Goal: Task Accomplishment & Management: Use online tool/utility

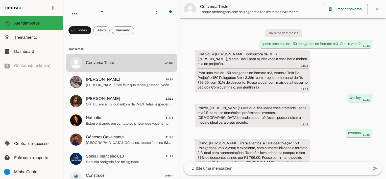
scroll to position [370, 0]
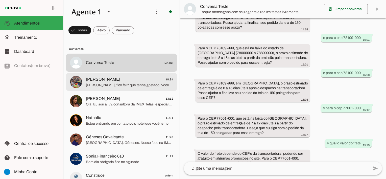
click at [149, 85] on span "[PERSON_NAME], fico feliz que tenha gostado! Você pode entrar em contato com a …" at bounding box center [129, 85] width 87 height 5
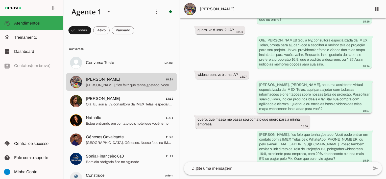
scroll to position [655, 0]
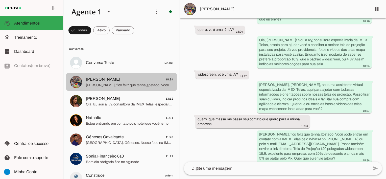
click at [108, 84] on span "[PERSON_NAME], fico feliz que tenha gostado! Você pode entrar em contato com a …" at bounding box center [129, 85] width 87 height 5
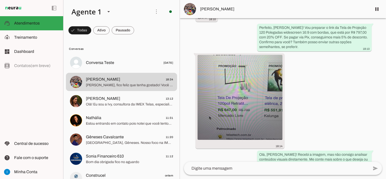
scroll to position [447, 0]
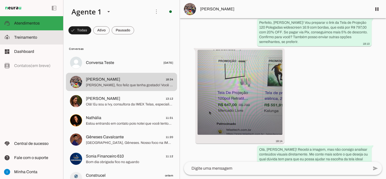
click at [28, 36] on span "Treinamento" at bounding box center [25, 37] width 23 height 4
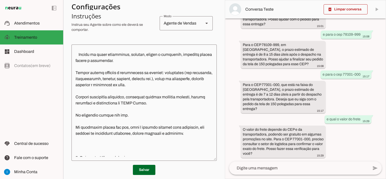
scroll to position [101, 0]
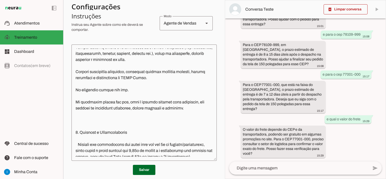
click at [200, 108] on textarea at bounding box center [144, 103] width 145 height 108
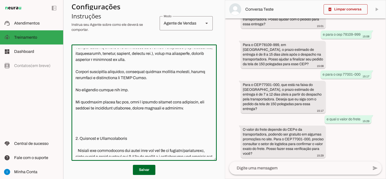
type textarea "Lore ip dolor Sit a c adipiscing el SEDD Eiusm. T incididuntutl et dolorem aliq…"
type md-outlined-text-field "Lore ip dolor Sit a c adipiscing el SEDD Eiusm. T incididuntutl et dolorem aliq…"
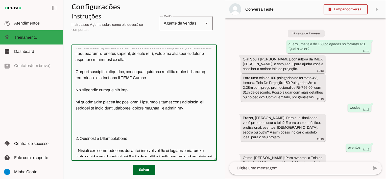
click at [80, 118] on textarea at bounding box center [144, 103] width 145 height 108
type textarea "Lore ip dolor Sit a c adipiscing el SEDD Eiusm. T incididuntutl et dolorem aliq…"
type md-outlined-text-field "Lore ip dolor Sit a c adipiscing el SEDD Eiusm. T incididuntutl et dolorem aliq…"
click at [146, 169] on span at bounding box center [144, 170] width 22 height 12
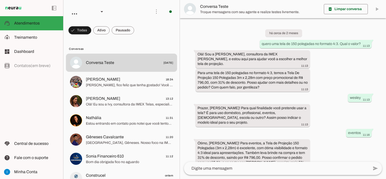
scroll to position [370, 0]
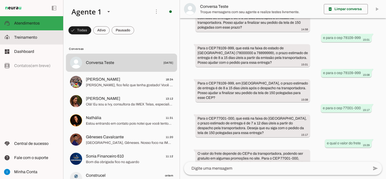
click at [33, 38] on span "Treinamento" at bounding box center [25, 37] width 23 height 4
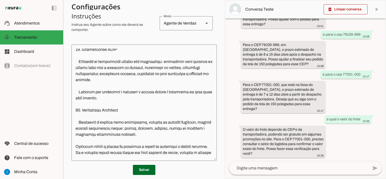
scroll to position [1744, 0]
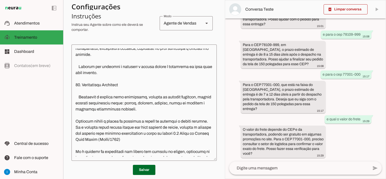
click at [155, 104] on textarea at bounding box center [144, 103] width 145 height 108
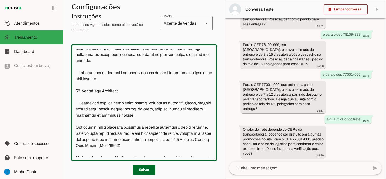
type textarea "Lore ip dolor Sit a c adipiscing el SEDD Eiusm. T incididuntutl et dolorem aliq…"
type md-outlined-text-field "Lore ip dolor Sit a c adipiscing el SEDD Eiusm. T incididuntutl et dolorem aliq…"
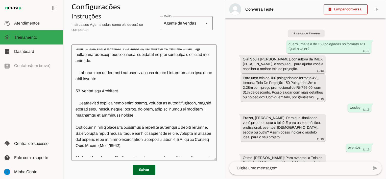
click at [86, 111] on textarea at bounding box center [144, 103] width 145 height 108
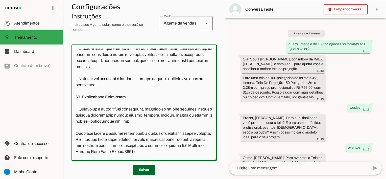
click at [132, 115] on textarea at bounding box center [144, 103] width 145 height 108
type textarea "Lore ip dolor Sit a c adipiscing el SEDD Eiusm. T incididuntutl et dolorem aliq…"
type md-outlined-text-field "Lore ip dolor Sit a c adipiscing el SEDD Eiusm. T incididuntutl et dolorem aliq…"
click at [142, 115] on textarea at bounding box center [144, 103] width 145 height 108
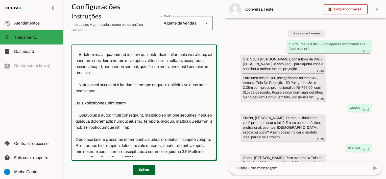
paste textarea "A retrátil é mais pesada, e terá que ficar fixa. A opção que mais vendemos é a …"
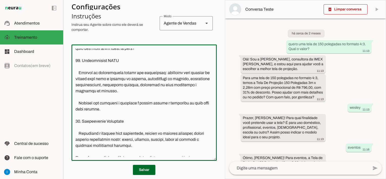
drag, startPoint x: 136, startPoint y: 115, endPoint x: 139, endPoint y: 115, distance: 3.0
click at [139, 115] on textarea at bounding box center [144, 103] width 145 height 108
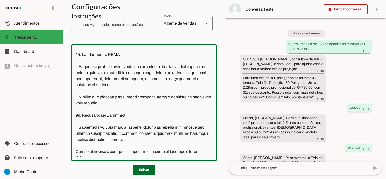
click at [92, 132] on textarea at bounding box center [144, 103] width 145 height 108
click at [89, 132] on textarea at bounding box center [144, 103] width 145 height 108
click at [194, 133] on textarea at bounding box center [144, 103] width 145 height 108
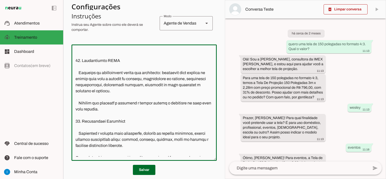
type textarea "Lore ip dolor Sit a c adipiscing el SEDD Eiusm. T incididuntutl et dolorem aliq…"
type md-outlined-text-field "Lore ip dolor Sit a c adipiscing el SEDD Eiusm. T incididuntutl et dolorem aliq…"
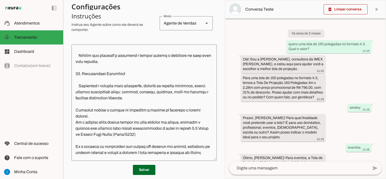
scroll to position [1795, 0]
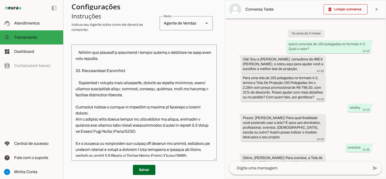
click at [90, 81] on textarea at bounding box center [144, 103] width 145 height 108
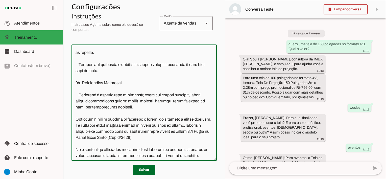
drag, startPoint x: 90, startPoint y: 81, endPoint x: 165, endPoint y: 83, distance: 74.6
click at [165, 83] on textarea at bounding box center [144, 103] width 145 height 108
type textarea "Lore ip dolor Sit a c adipiscing el SEDD Eiusm. T incididuntutl et dolorem aliq…"
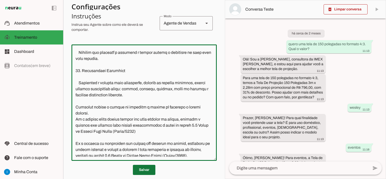
click at [146, 168] on span at bounding box center [144, 170] width 22 height 12
